Goal: Obtain resource: Obtain resource

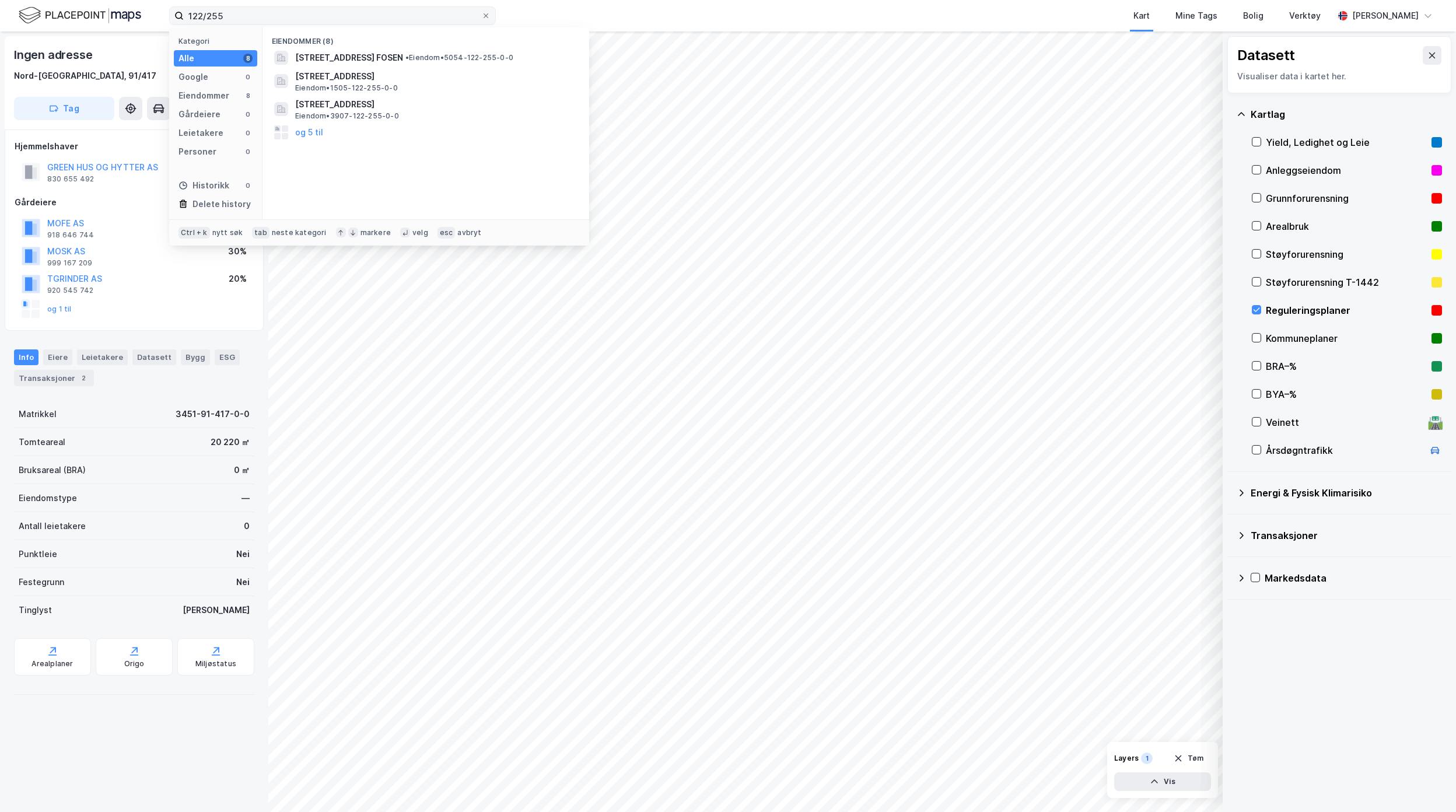
click at [285, 18] on input "122/255" at bounding box center [332, 16] width 298 height 18
type input "1"
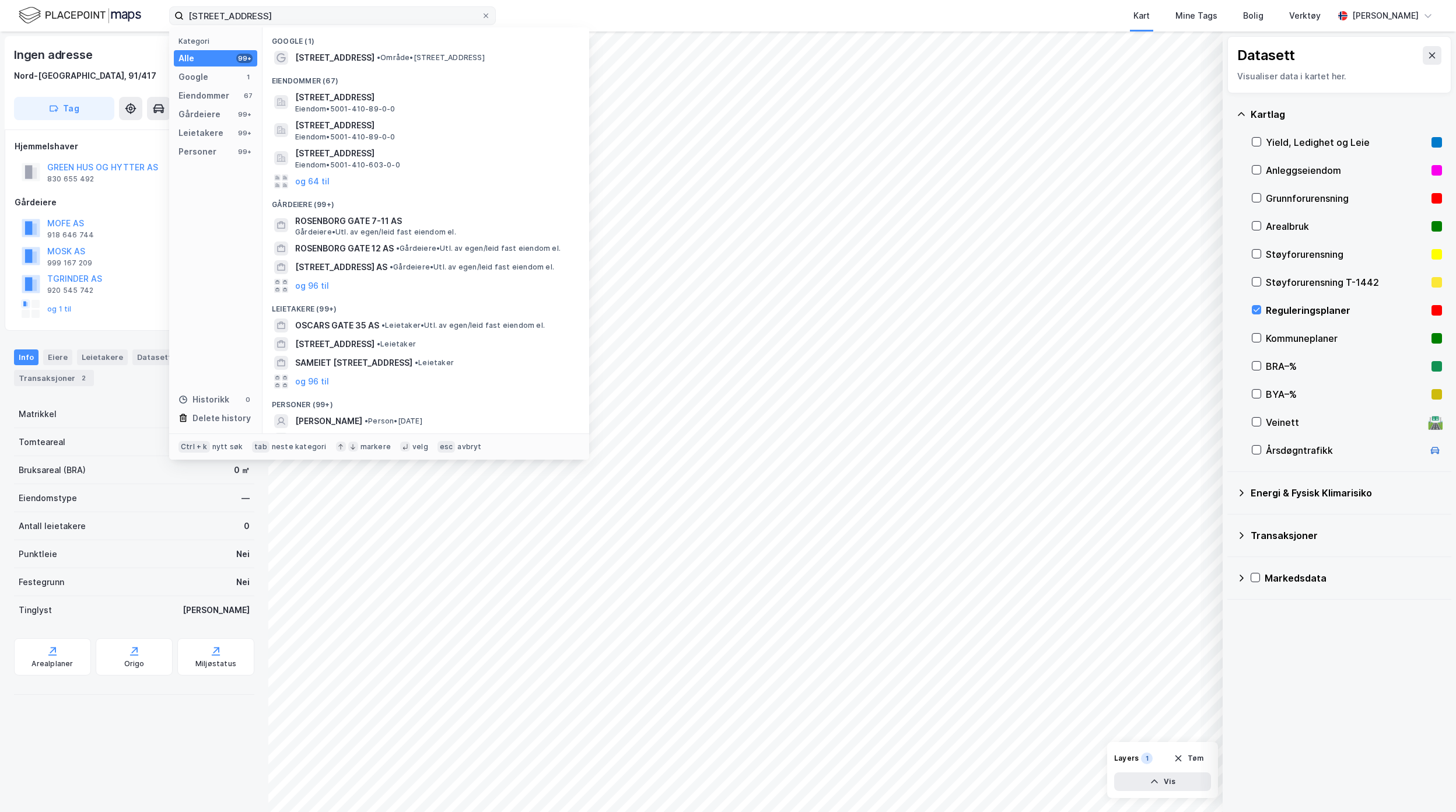
type input "[STREET_ADDRESS]"
click at [381, 56] on span "• Område • [STREET_ADDRESS]" at bounding box center [431, 58] width 108 height 10
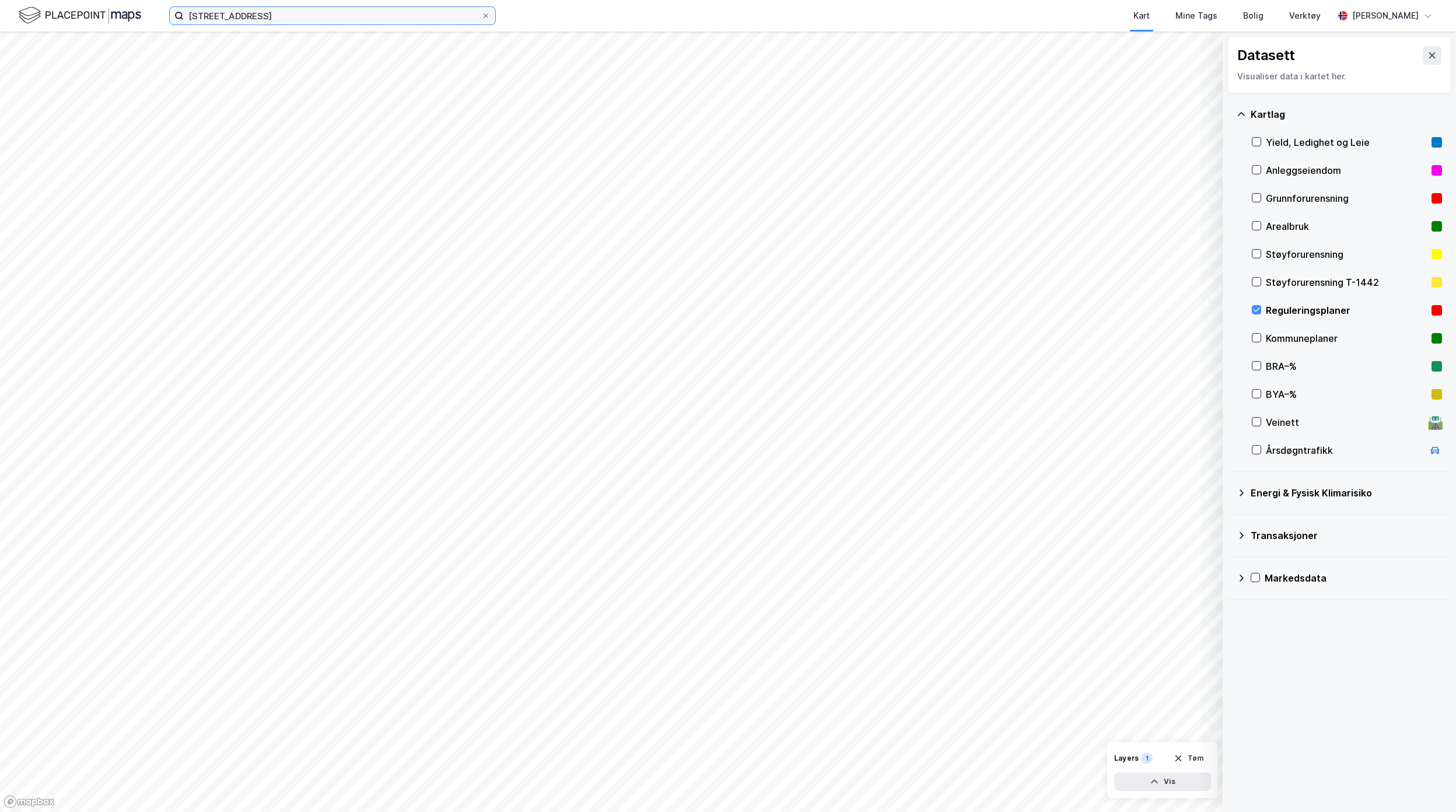
click at [355, 10] on input "[STREET_ADDRESS]" at bounding box center [332, 16] width 298 height 18
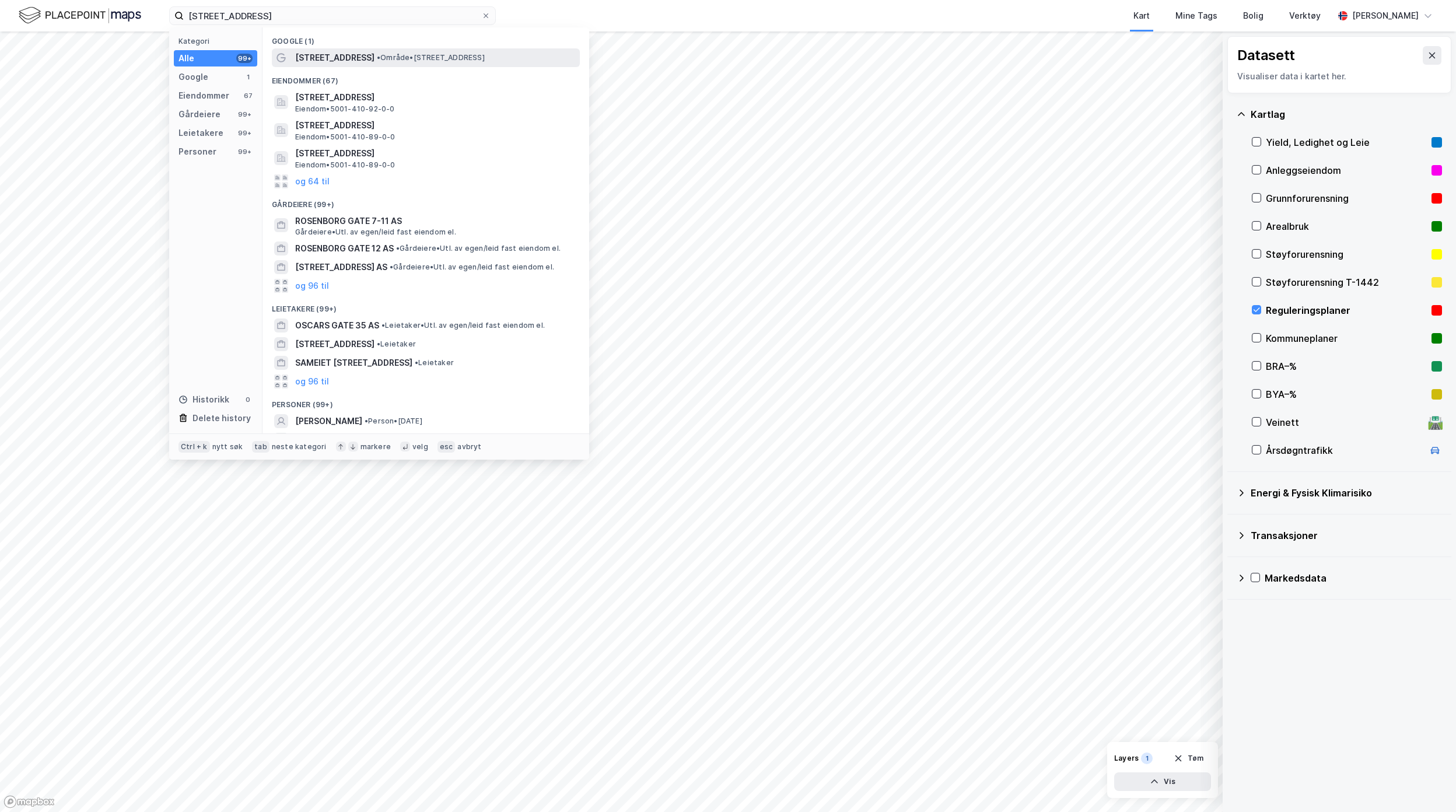
click at [378, 49] on div "[STREET_ADDRESS] • Område • [STREET_ADDRESS]" at bounding box center [425, 57] width 308 height 18
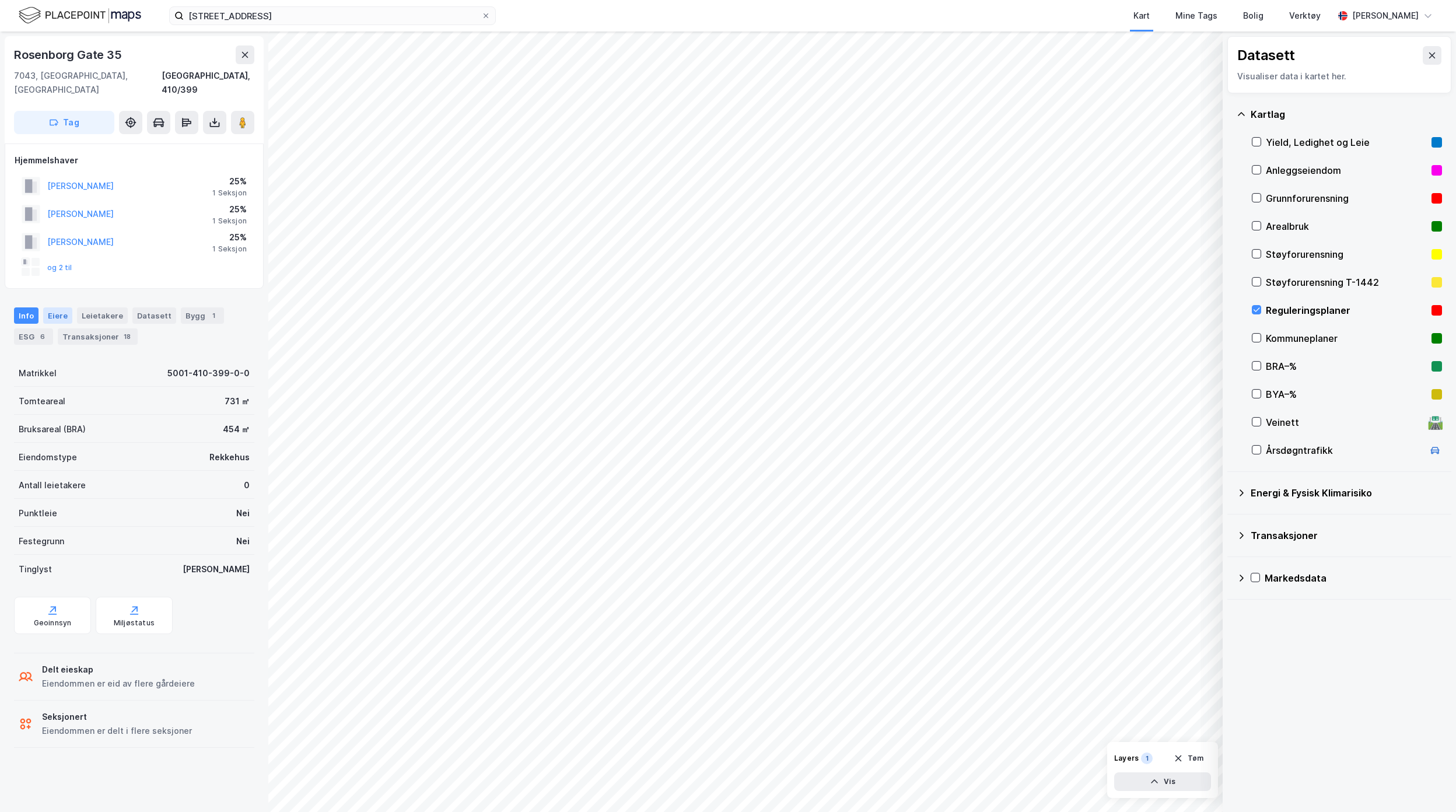
click at [61, 308] on div "Eiere" at bounding box center [58, 316] width 29 height 16
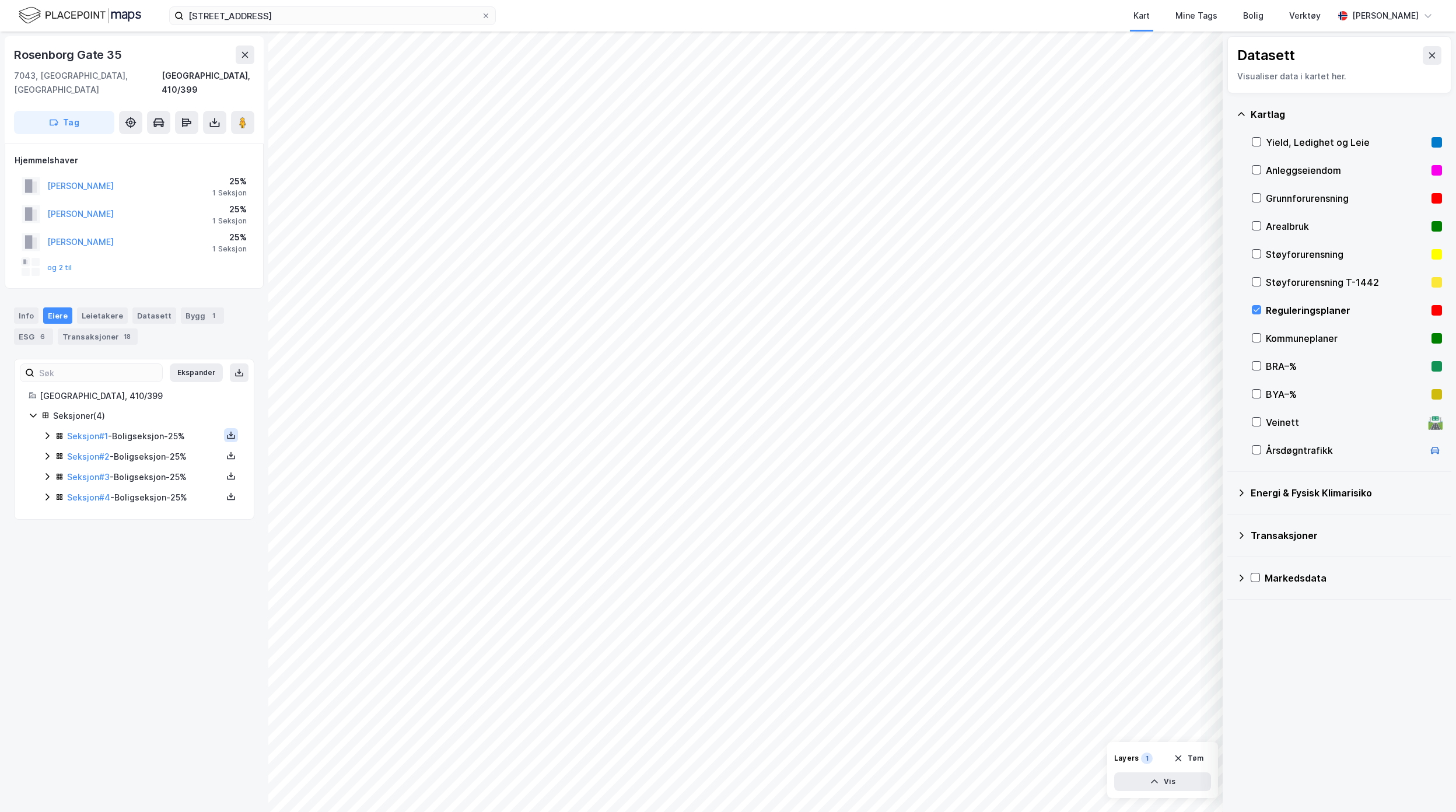
click at [226, 431] on icon at bounding box center [231, 435] width 10 height 10
click at [167, 396] on div "Grunnbok" at bounding box center [167, 400] width 103 height 28
